Goal: Task Accomplishment & Management: Use online tool/utility

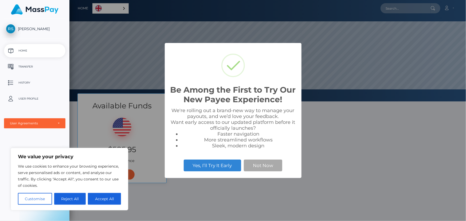
scroll to position [101, 397]
click at [272, 165] on button "Not Now" at bounding box center [263, 166] width 38 height 12
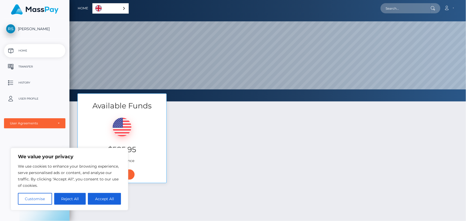
click at [115, 198] on button "Accept All" at bounding box center [104, 199] width 33 height 12
checkbox input "true"
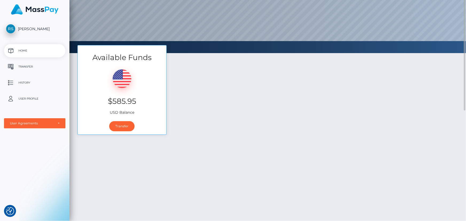
scroll to position [0, 0]
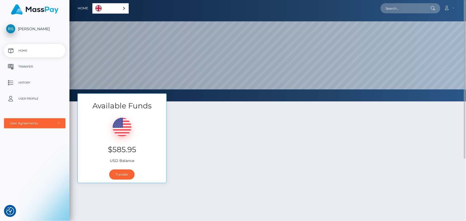
click at [29, 67] on p "Transfer" at bounding box center [34, 67] width 57 height 8
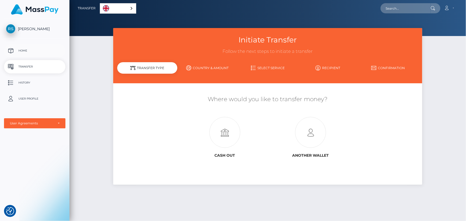
click at [23, 52] on p "Home" at bounding box center [34, 51] width 57 height 8
click at [312, 136] on icon at bounding box center [311, 132] width 86 height 31
click at [105, 117] on div "Initiate Transfer Follow the next steps to initiate a transfer Transfer Type Co…" at bounding box center [267, 122] width 397 height 188
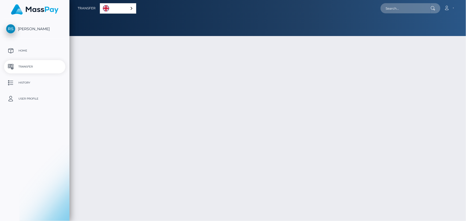
select select
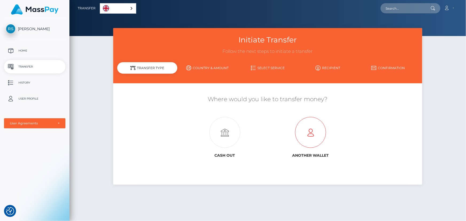
click at [303, 135] on icon at bounding box center [311, 132] width 86 height 31
click at [229, 134] on icon at bounding box center [225, 132] width 86 height 31
click at [214, 129] on icon at bounding box center [225, 132] width 86 height 31
